Goal: Find specific page/section: Locate a particular part of the current website

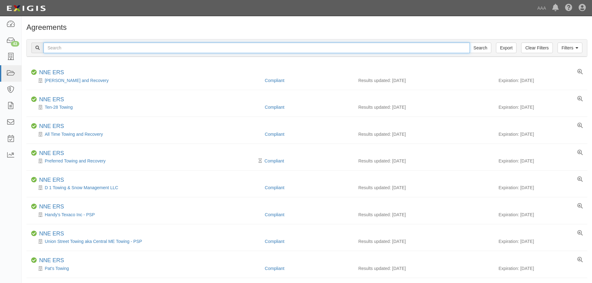
click at [86, 52] on input "text" at bounding box center [256, 48] width 426 height 11
paste input "422017?"
type input "422017"
click at [469, 43] on input "Search" at bounding box center [480, 48] width 22 height 11
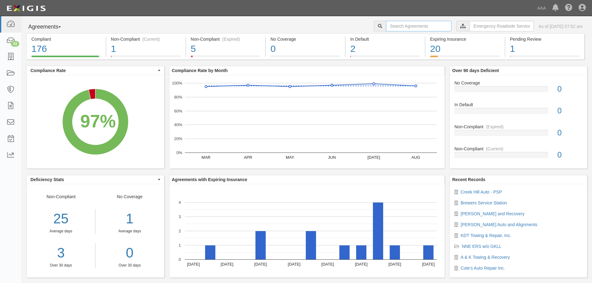
click at [401, 27] on input "text" at bounding box center [419, 26] width 66 height 11
paste input "422017?"
type input "422017"
click at [205, 49] on div "3% (5 out of 182 agreements)" at bounding box center [202, 45] width 56 height 9
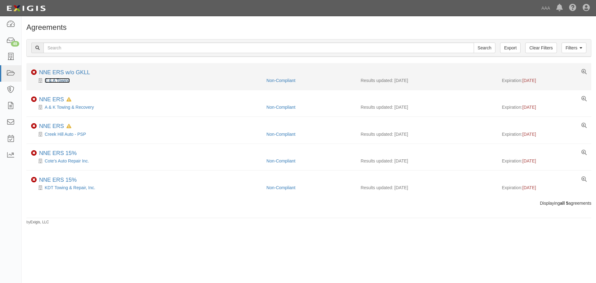
click at [61, 80] on link "E & A Towing" at bounding box center [57, 80] width 25 height 5
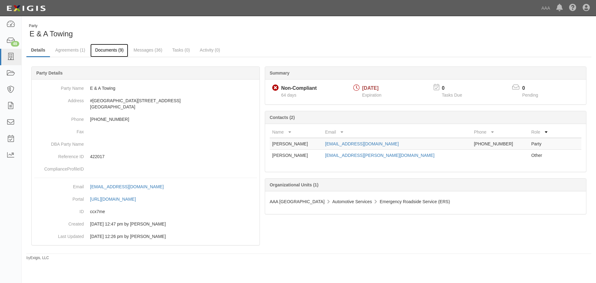
click at [111, 49] on link "Documents (9)" at bounding box center [109, 50] width 38 height 13
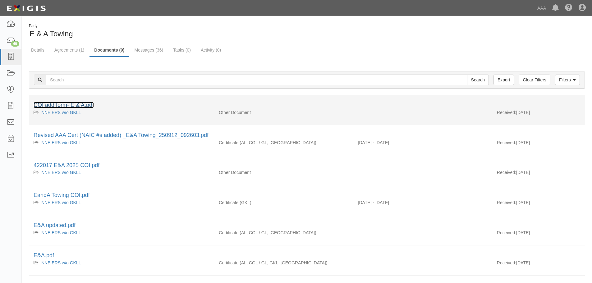
click at [71, 105] on link "COI add form- E & A.pdf" at bounding box center [64, 105] width 60 height 6
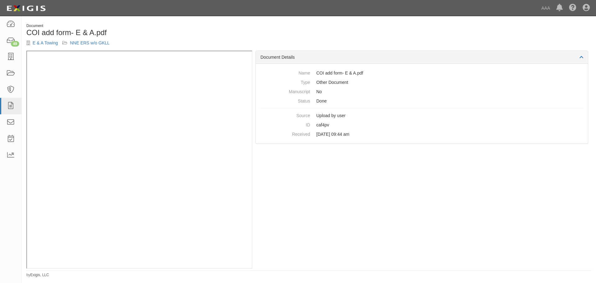
click at [154, 32] on h1 "COI add form- E & A.pdf" at bounding box center [165, 33] width 278 height 8
